Goal: Information Seeking & Learning: Learn about a topic

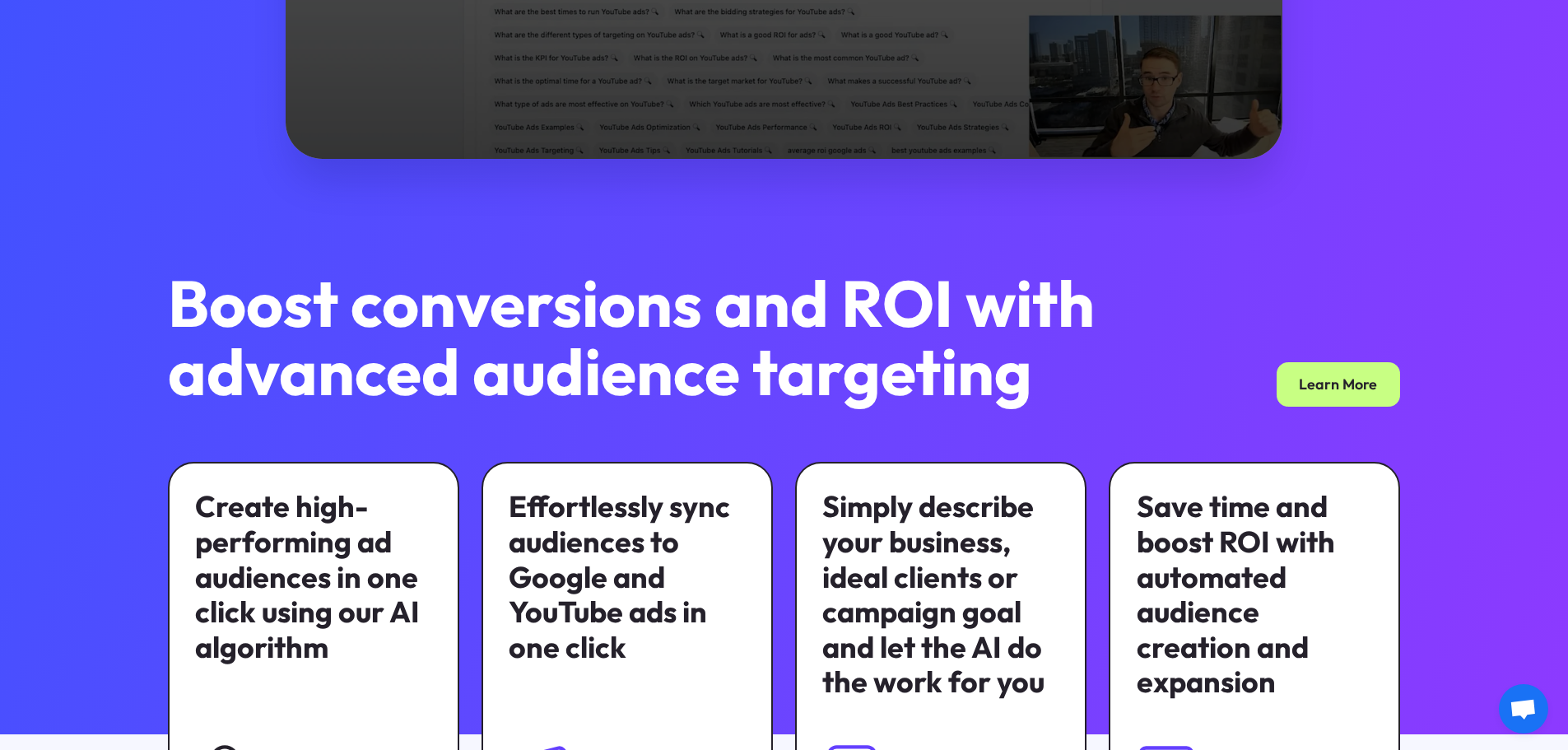
scroll to position [906, 0]
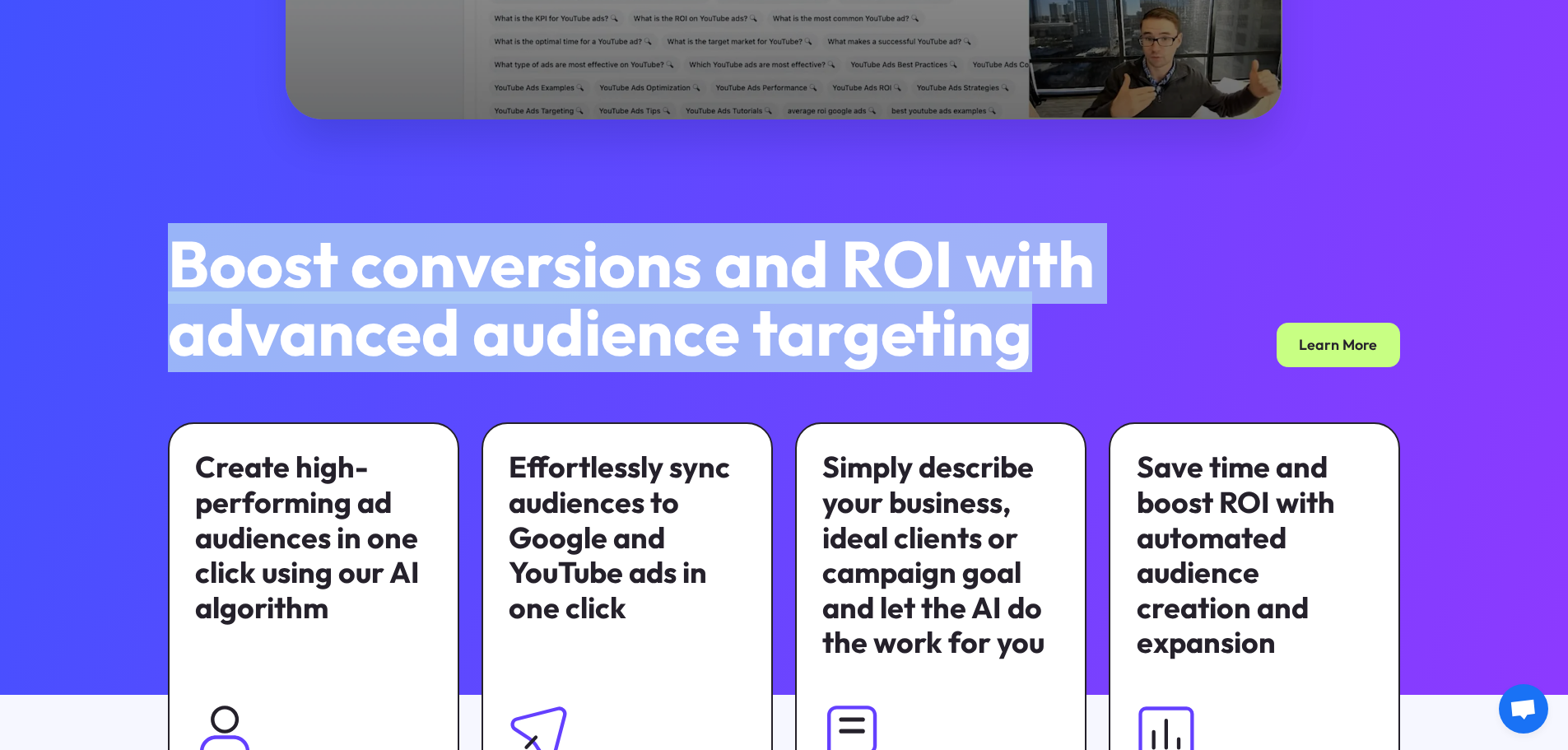
drag, startPoint x: 165, startPoint y: 271, endPoint x: 1071, endPoint y: 324, distance: 907.5
click at [1071, 324] on h2 "Boost conversions and ROI with advanced audience targeting" at bounding box center [648, 298] width 959 height 136
copy h2 "Boost conversions and ROI with advanced audience targeting"
